Goal: Task Accomplishment & Management: Manage account settings

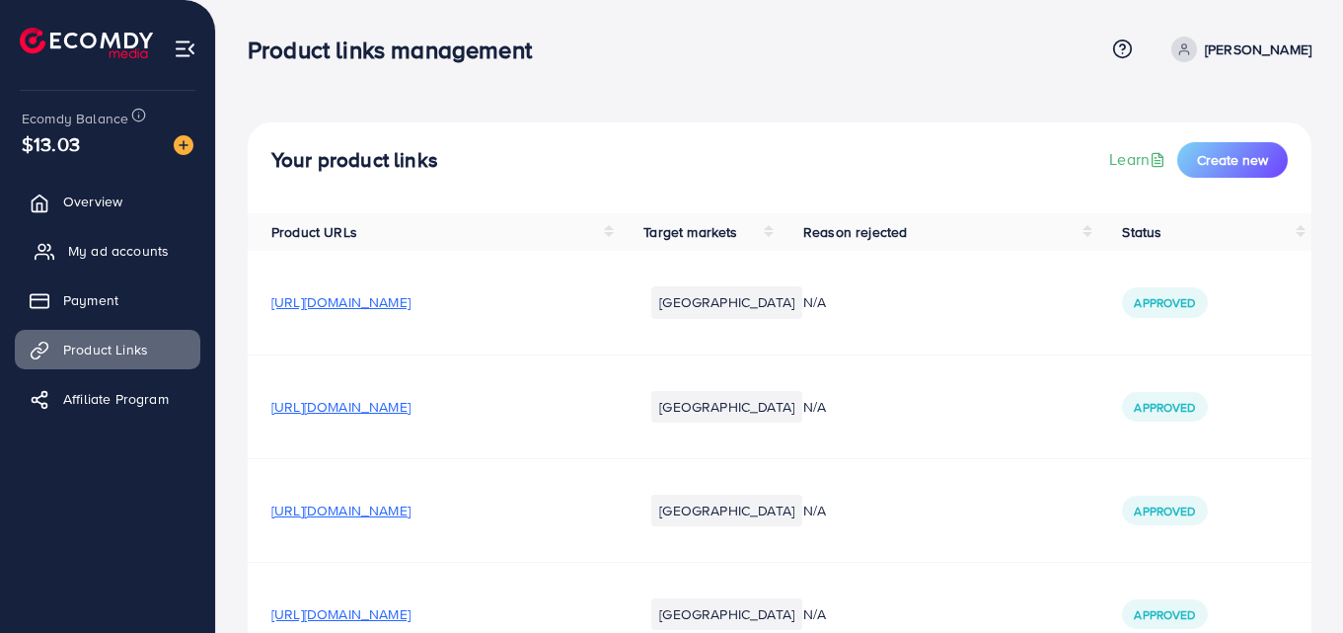
click at [137, 261] on span "My ad accounts" at bounding box center [118, 251] width 101 height 20
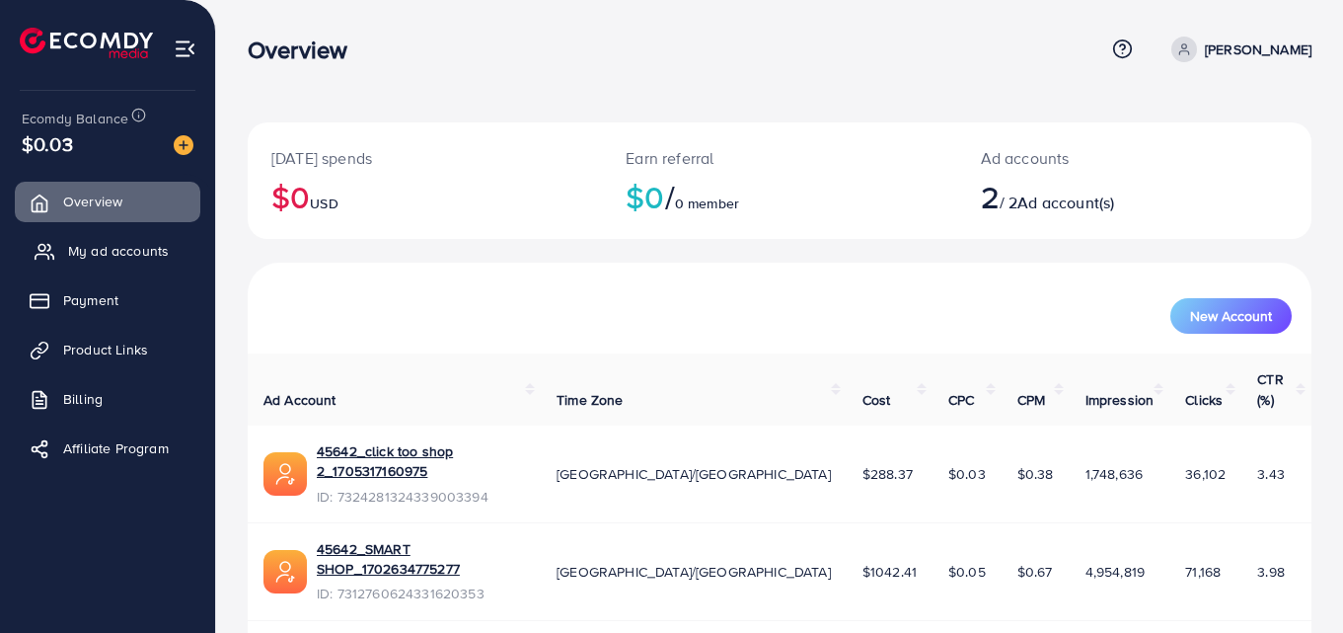
click at [142, 238] on link "My ad accounts" at bounding box center [108, 250] width 186 height 39
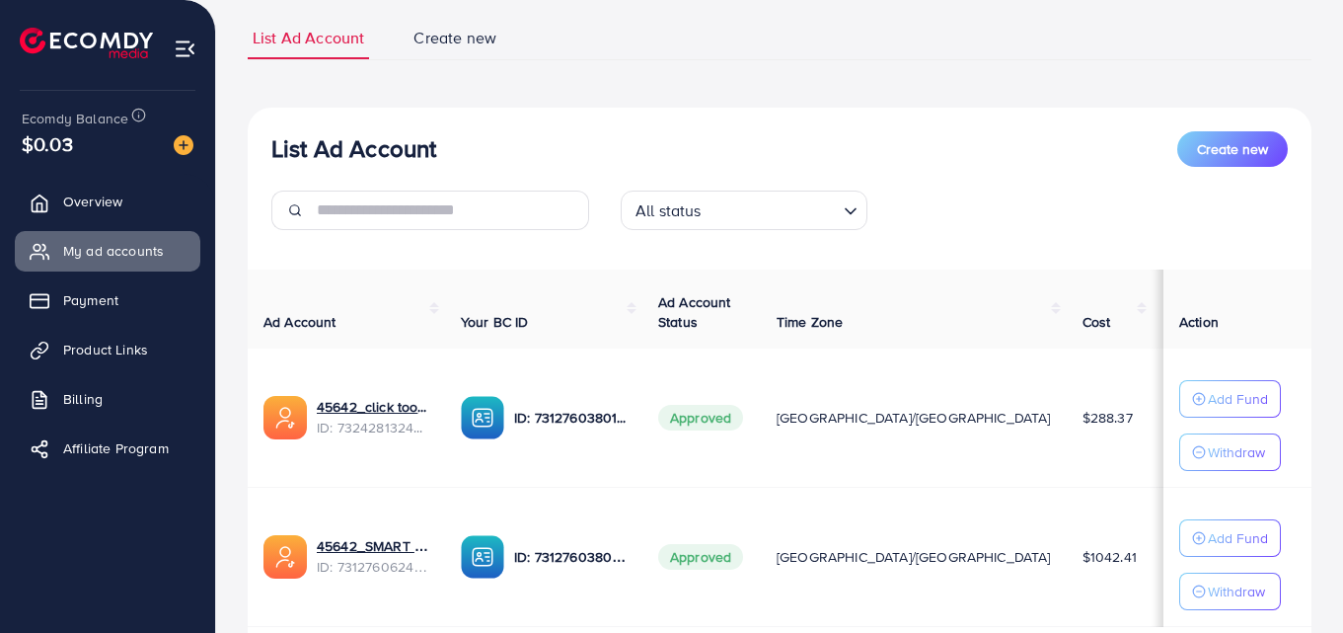
scroll to position [270, 0]
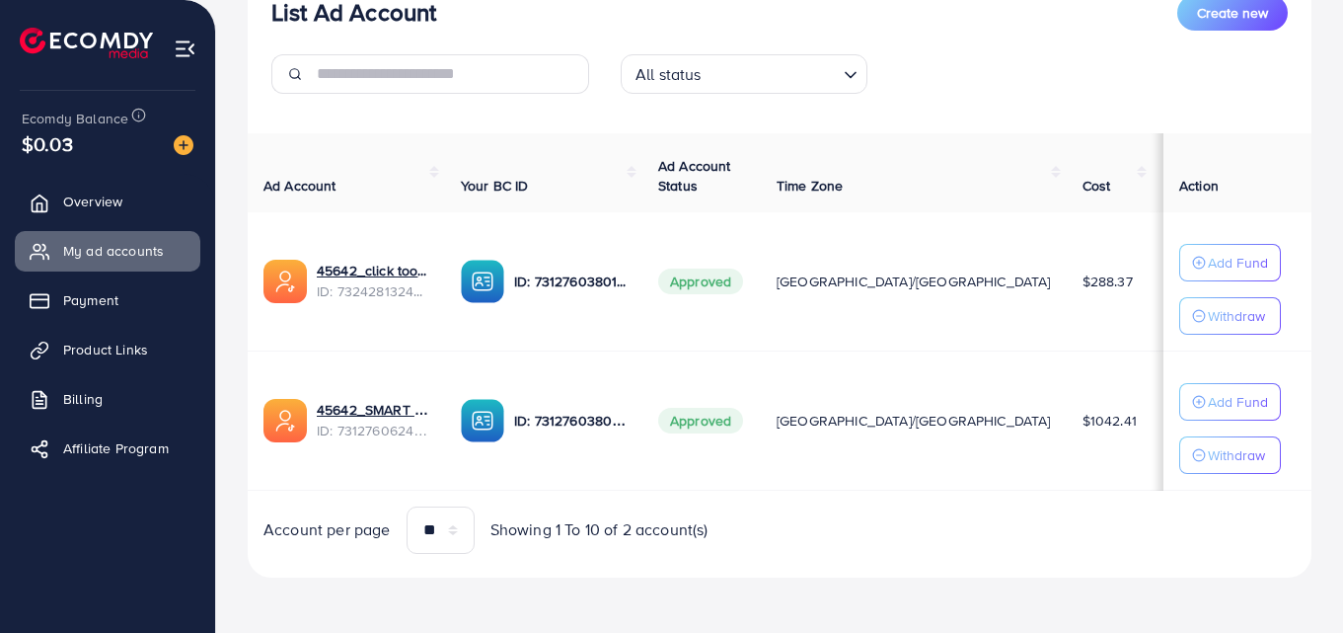
drag, startPoint x: 983, startPoint y: 265, endPoint x: 1007, endPoint y: 266, distance: 23.7
click at [1153, 266] on td "$13" at bounding box center [1195, 281] width 84 height 139
drag, startPoint x: 976, startPoint y: 414, endPoint x: 1041, endPoint y: 410, distance: 65.3
click at [1041, 410] on tr "45642_SMART SHOP_1702634775277 ID: 7312760624331620353 ID: 7312760380101771265 …" at bounding box center [945, 419] width 1394 height 139
click at [1153, 354] on td "$8.03" at bounding box center [1195, 419] width 84 height 139
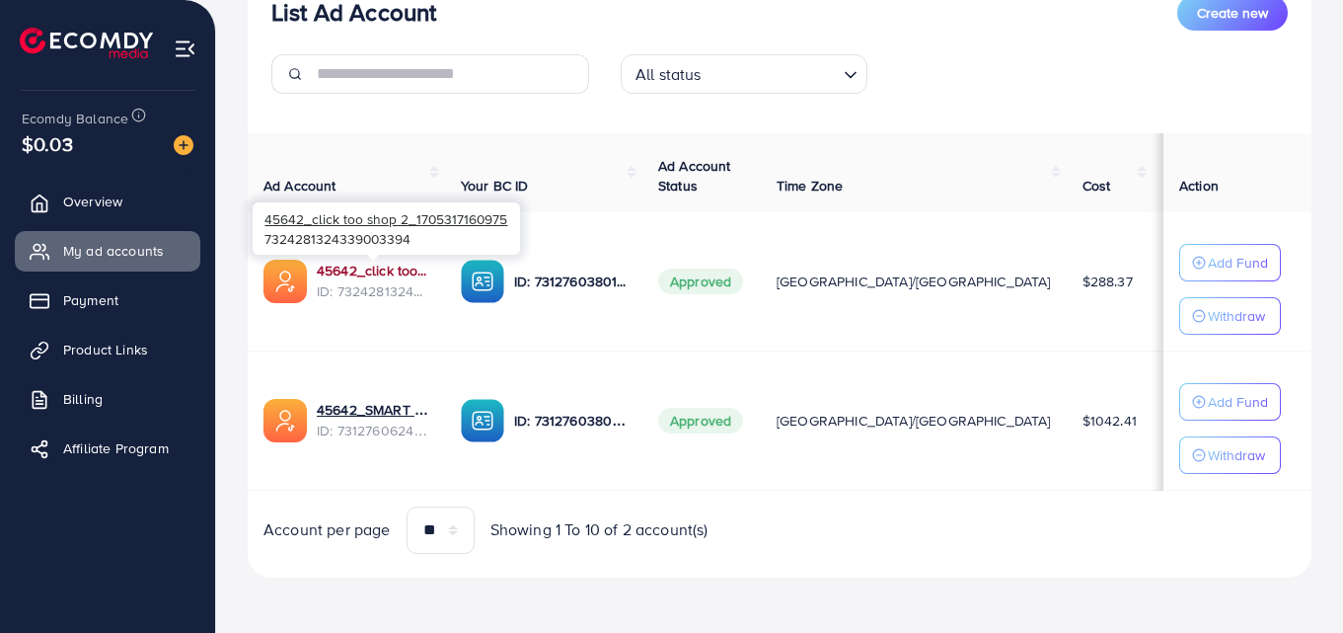
click at [362, 265] on link "45642_click too shop 2_1705317160975" at bounding box center [373, 271] width 113 height 20
